Goal: Check status

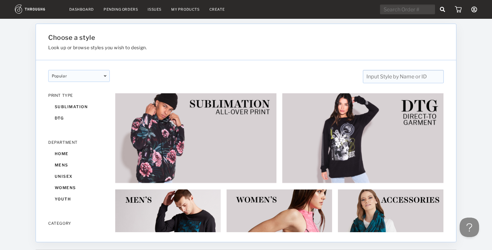
click at [82, 10] on link "Dashboard" at bounding box center [81, 9] width 25 height 5
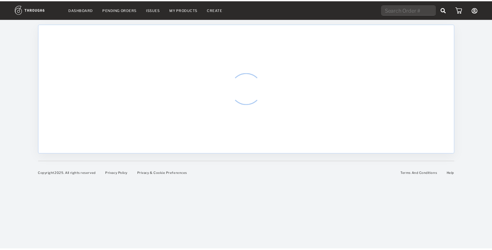
select select "7"
select select "2025"
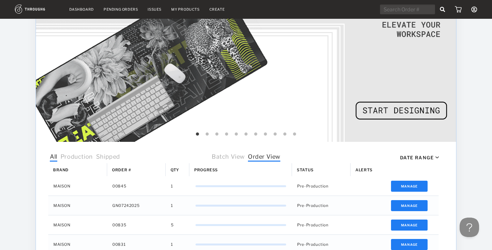
scroll to position [86, 0]
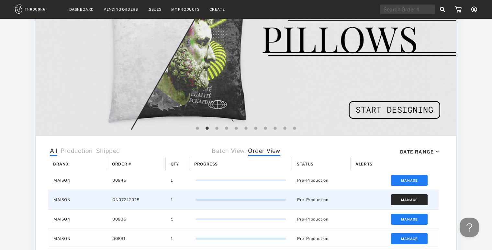
click at [416, 203] on button "Manage" at bounding box center [409, 199] width 37 height 11
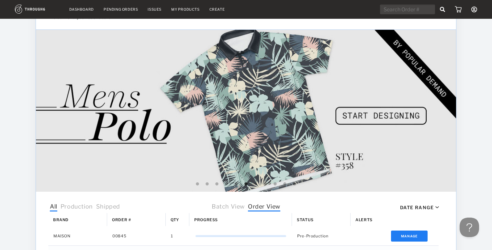
scroll to position [0, 0]
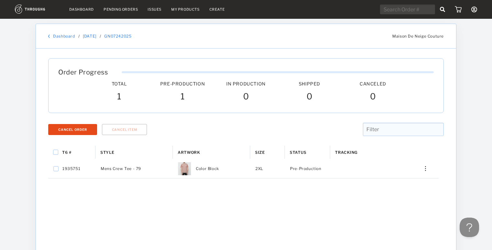
click at [85, 10] on link "Dashboard" at bounding box center [81, 9] width 25 height 5
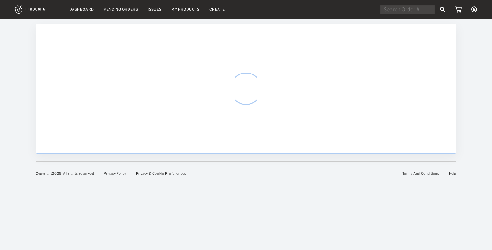
select select "7"
select select "2025"
